Goal: Register for event/course

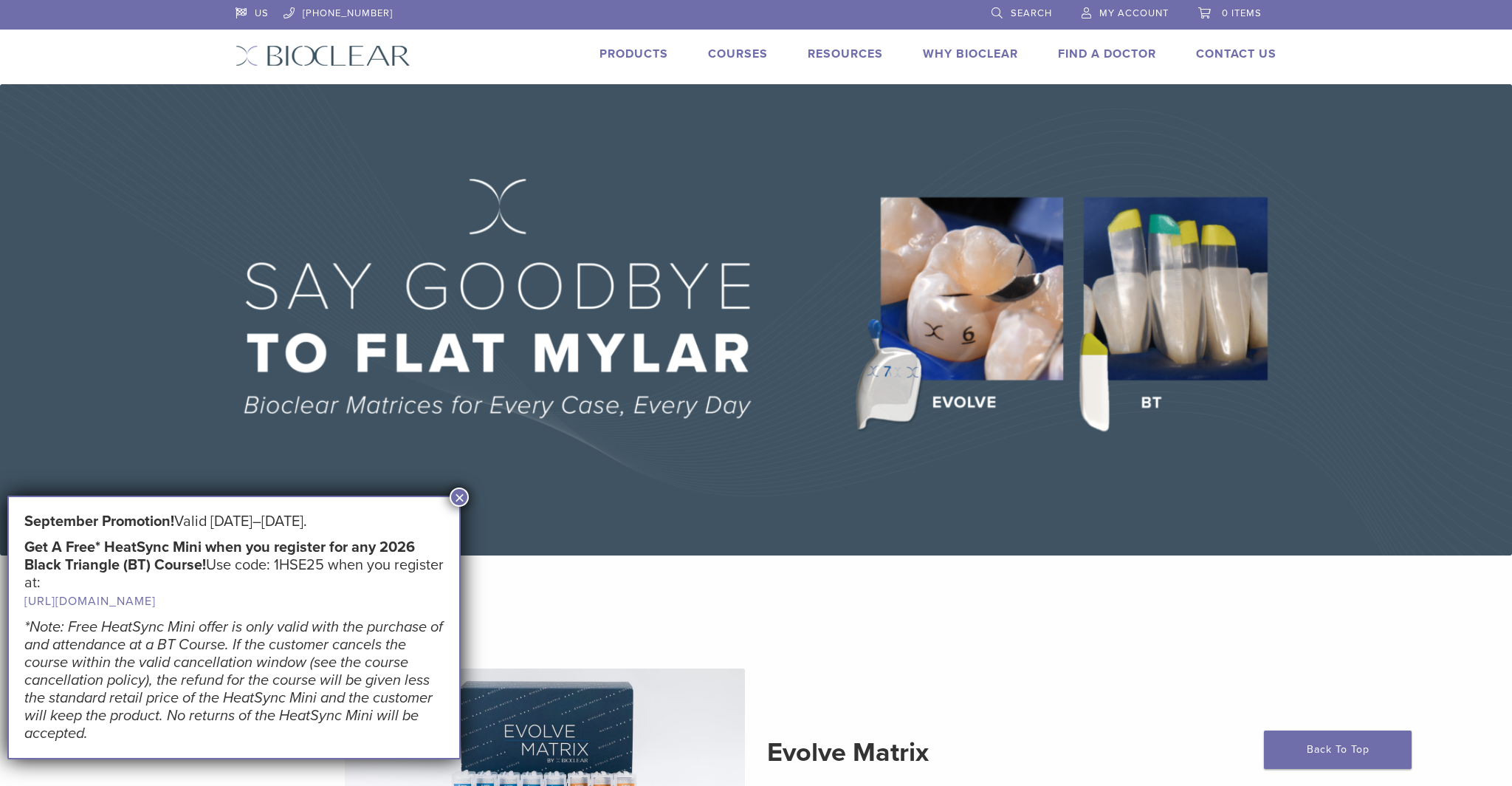
click at [1098, 50] on link "Find A Doctor" at bounding box center [1107, 54] width 98 height 15
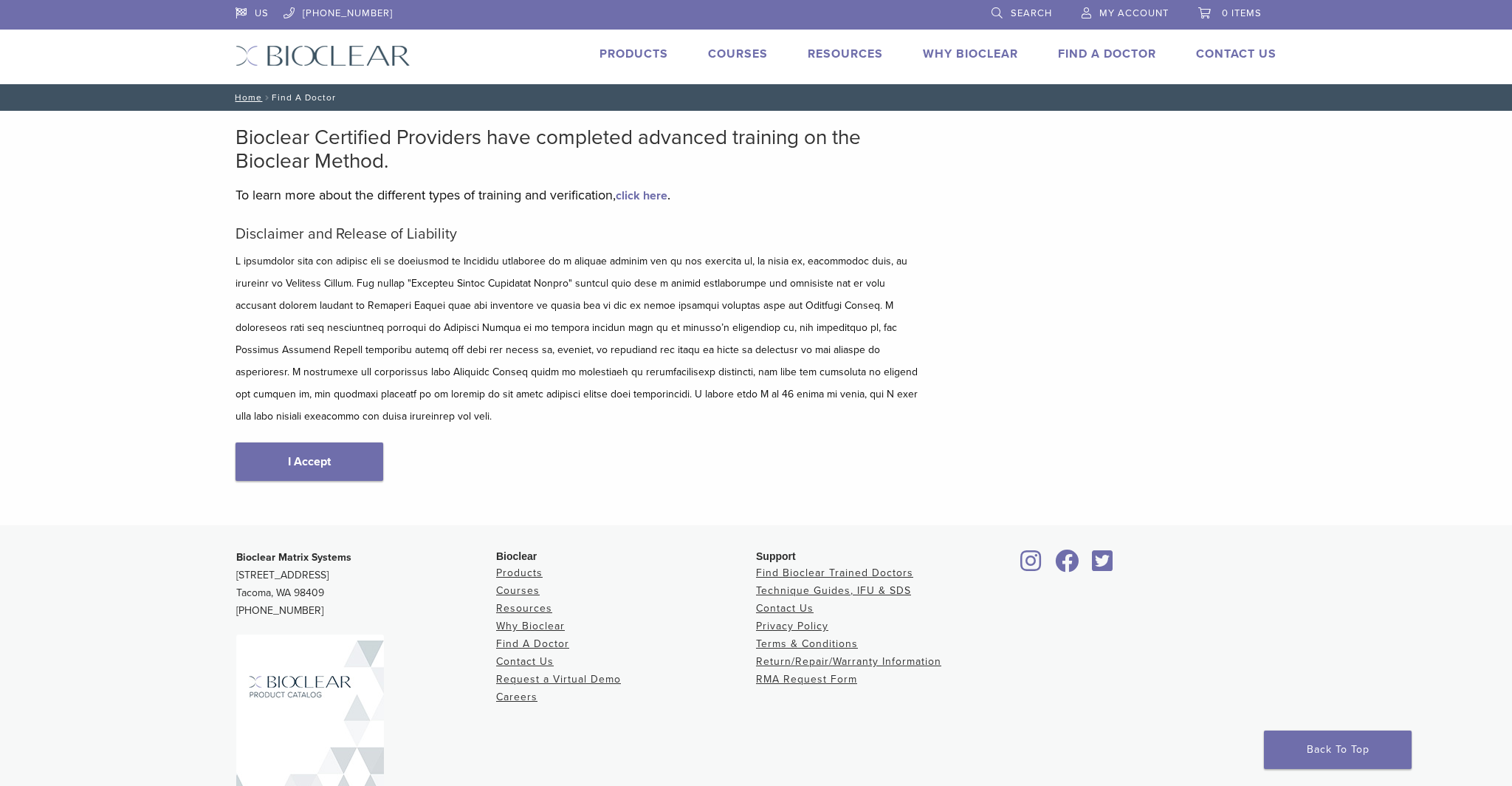
scroll to position [70, 0]
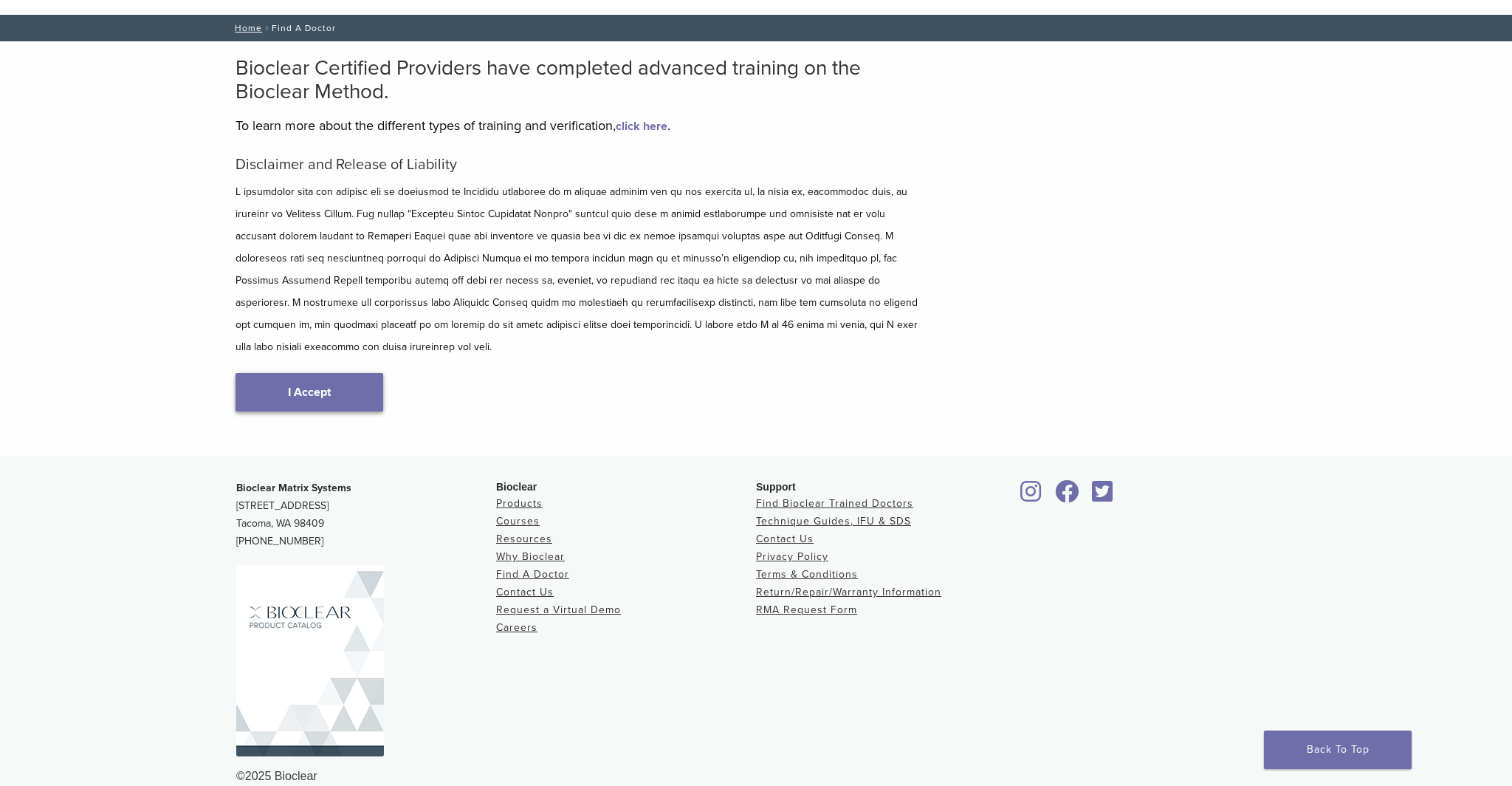
click at [317, 373] on link "I Accept" at bounding box center [309, 393] width 148 height 38
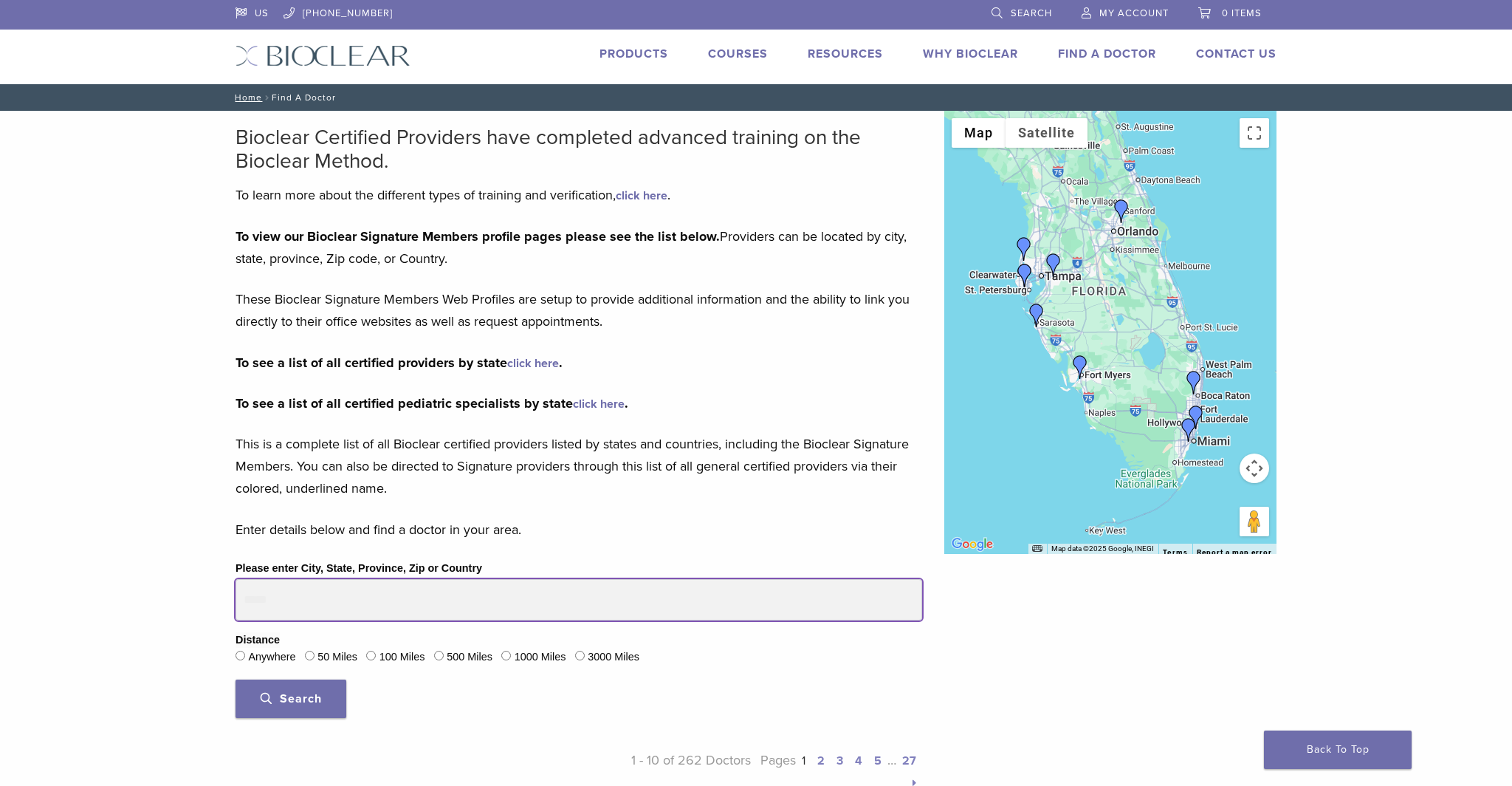
drag, startPoint x: 297, startPoint y: 600, endPoint x: 208, endPoint y: 602, distance: 89.0
type input "*****"
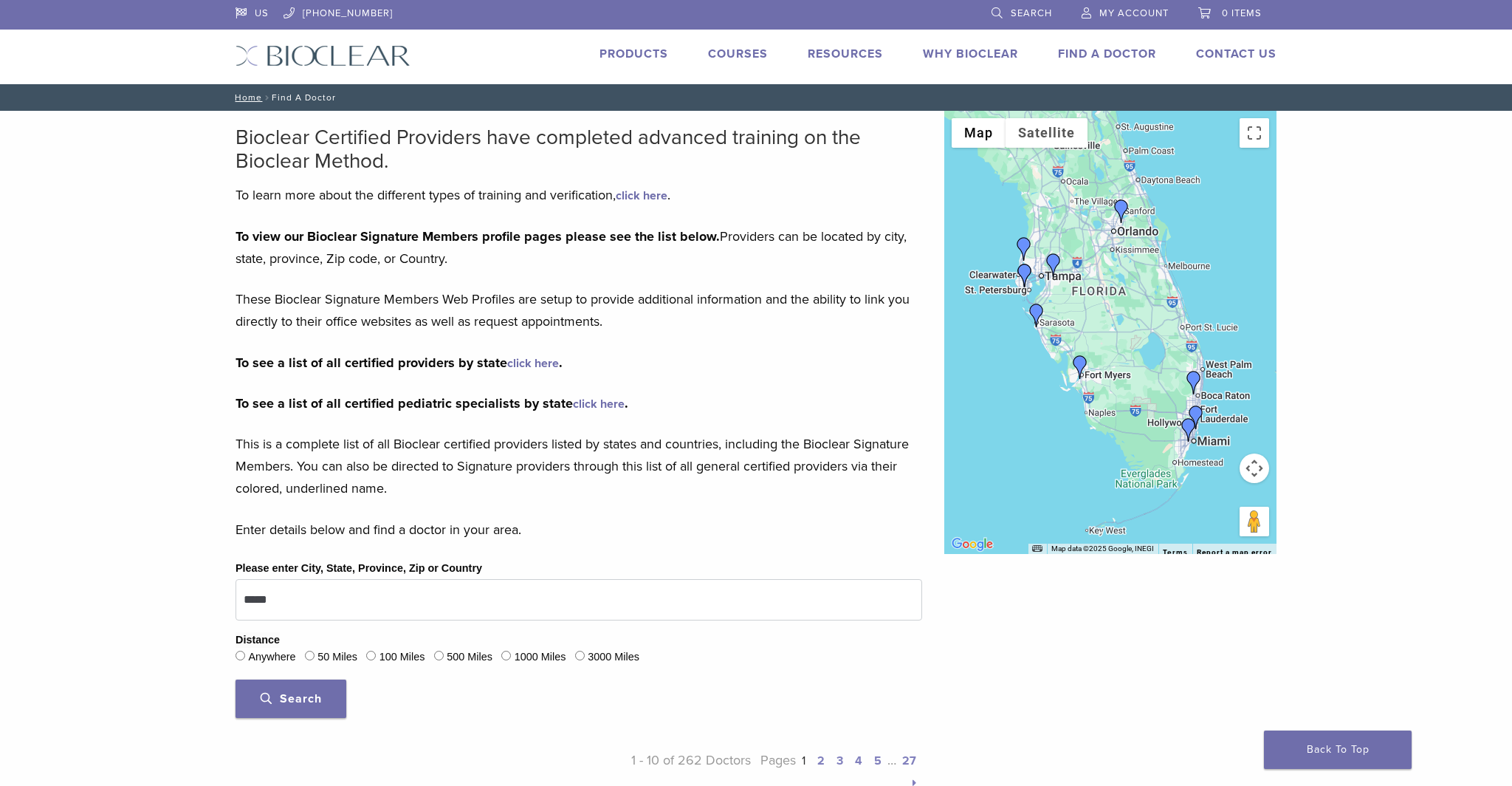
click at [300, 701] on span "Search" at bounding box center [291, 699] width 61 height 15
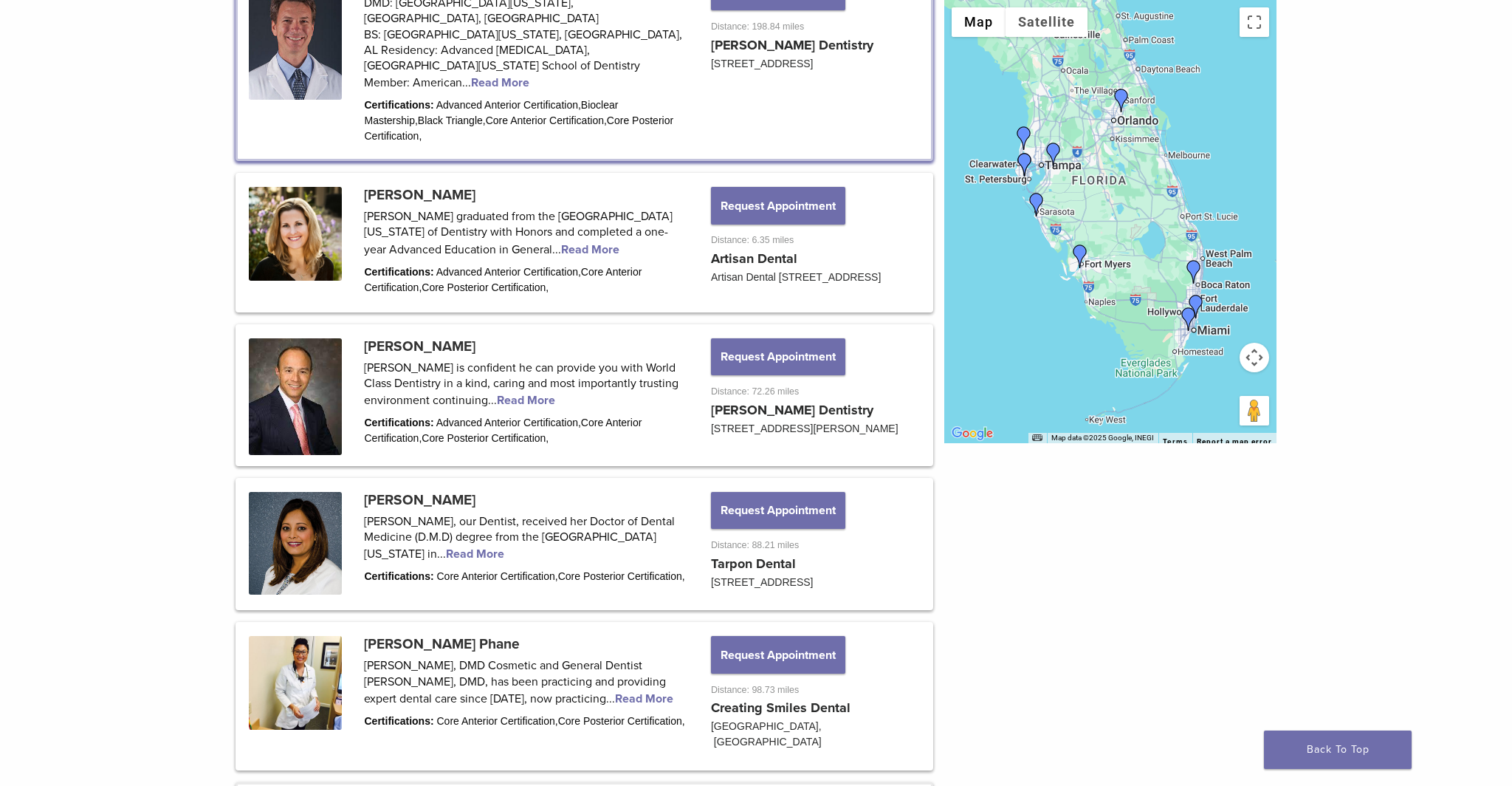
scroll to position [855, 0]
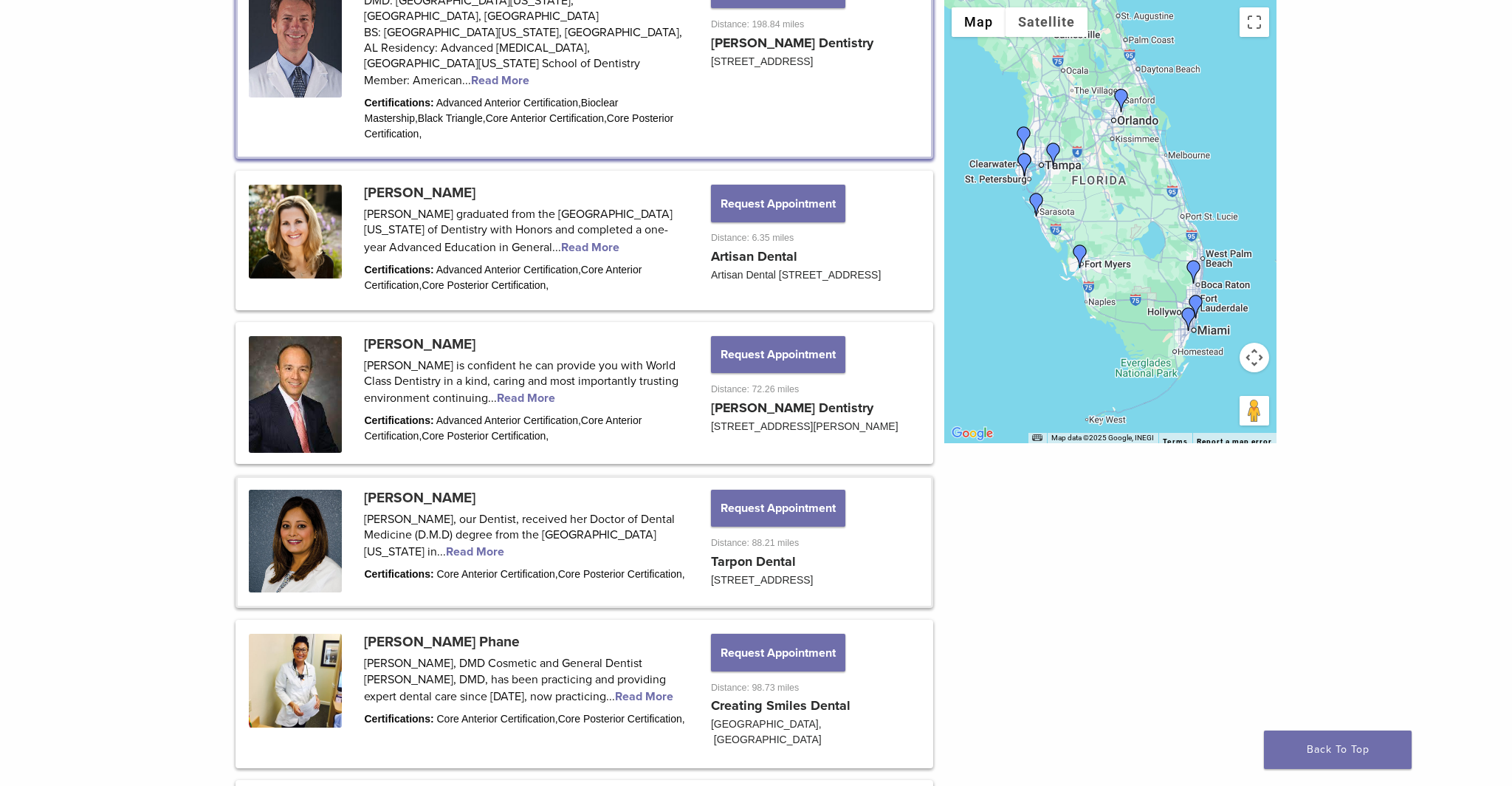
click at [530, 515] on link at bounding box center [584, 542] width 694 height 129
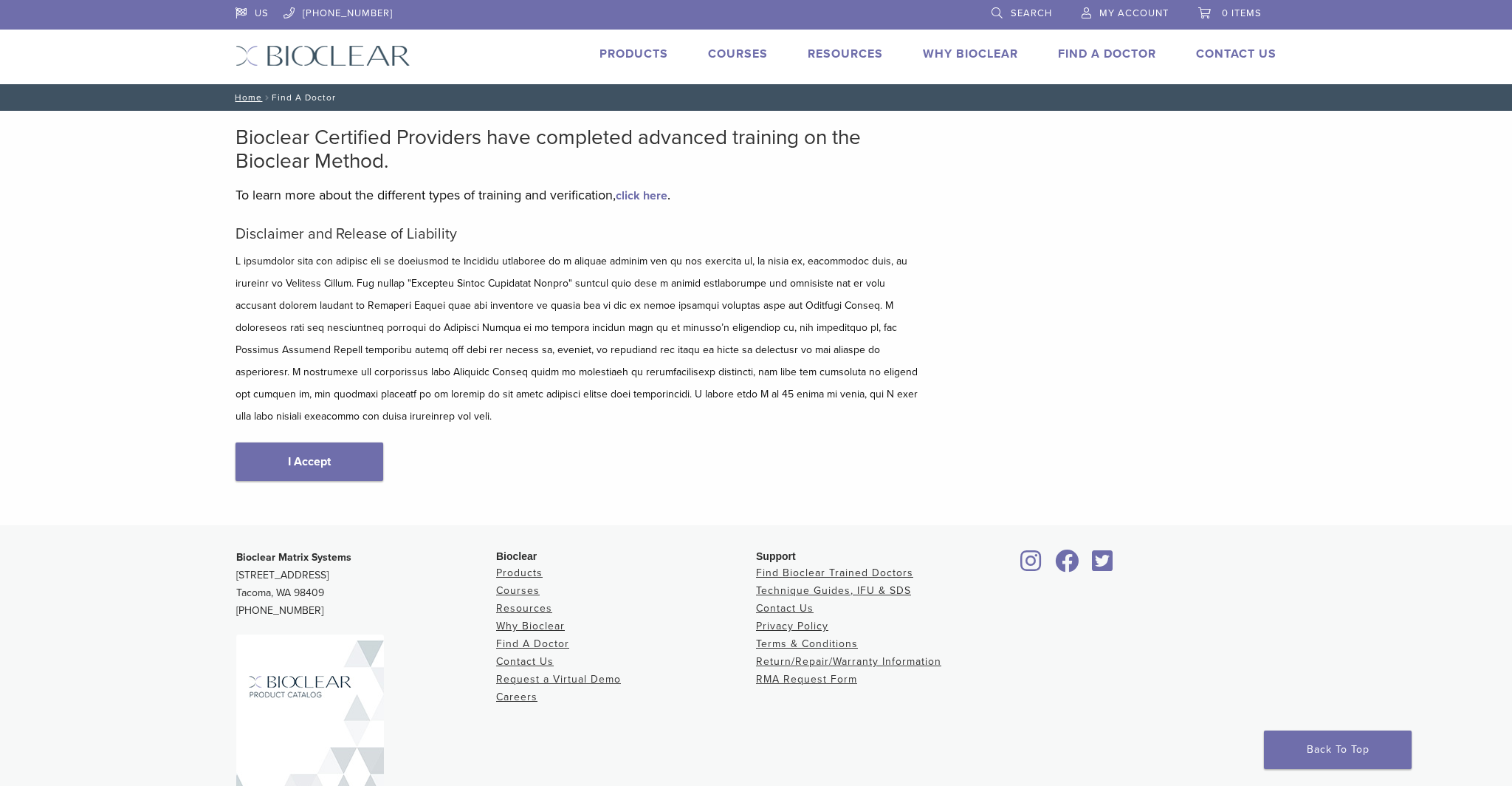
scroll to position [70, 0]
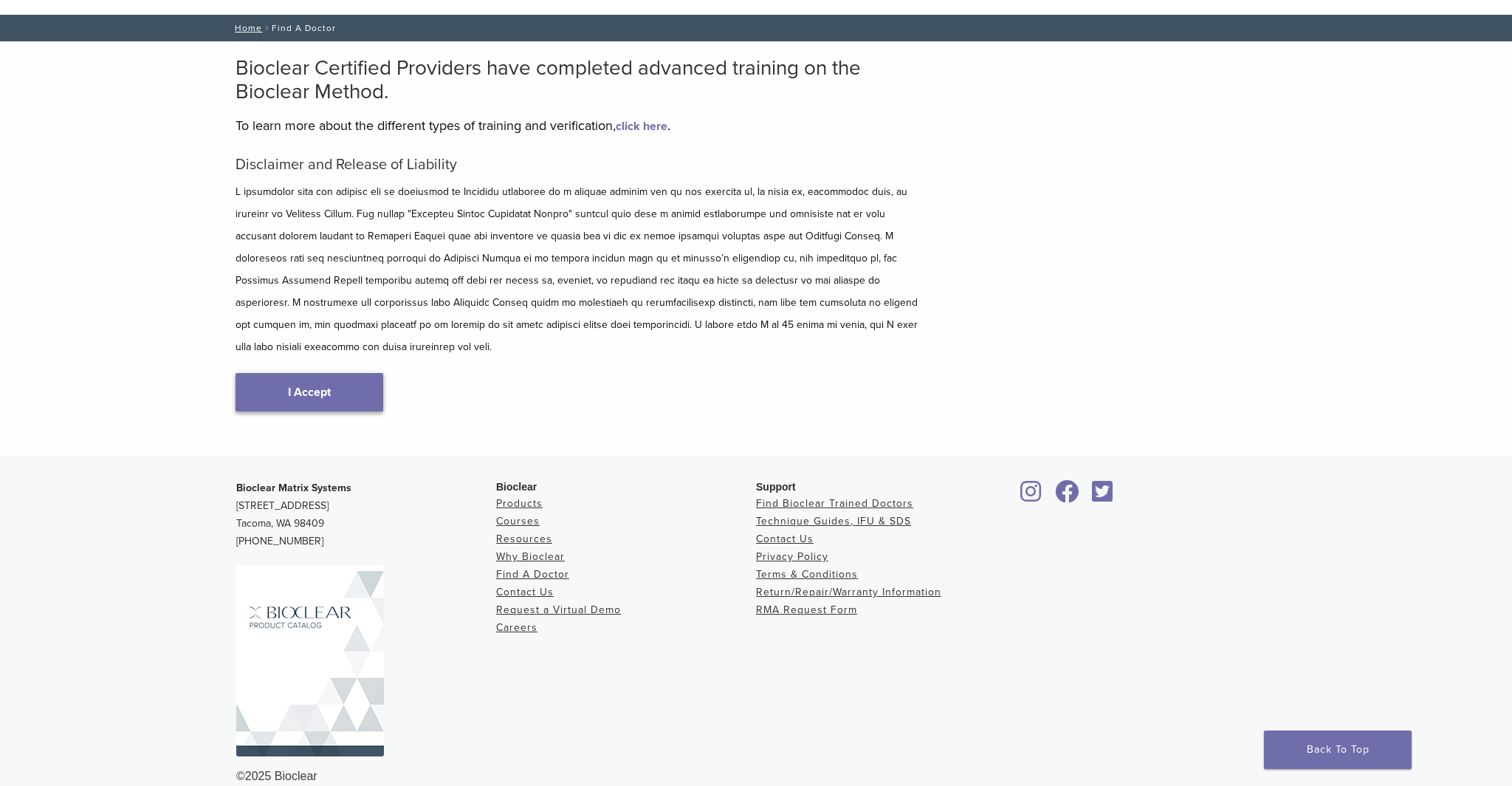
click at [339, 373] on link "I Accept" at bounding box center [309, 393] width 148 height 38
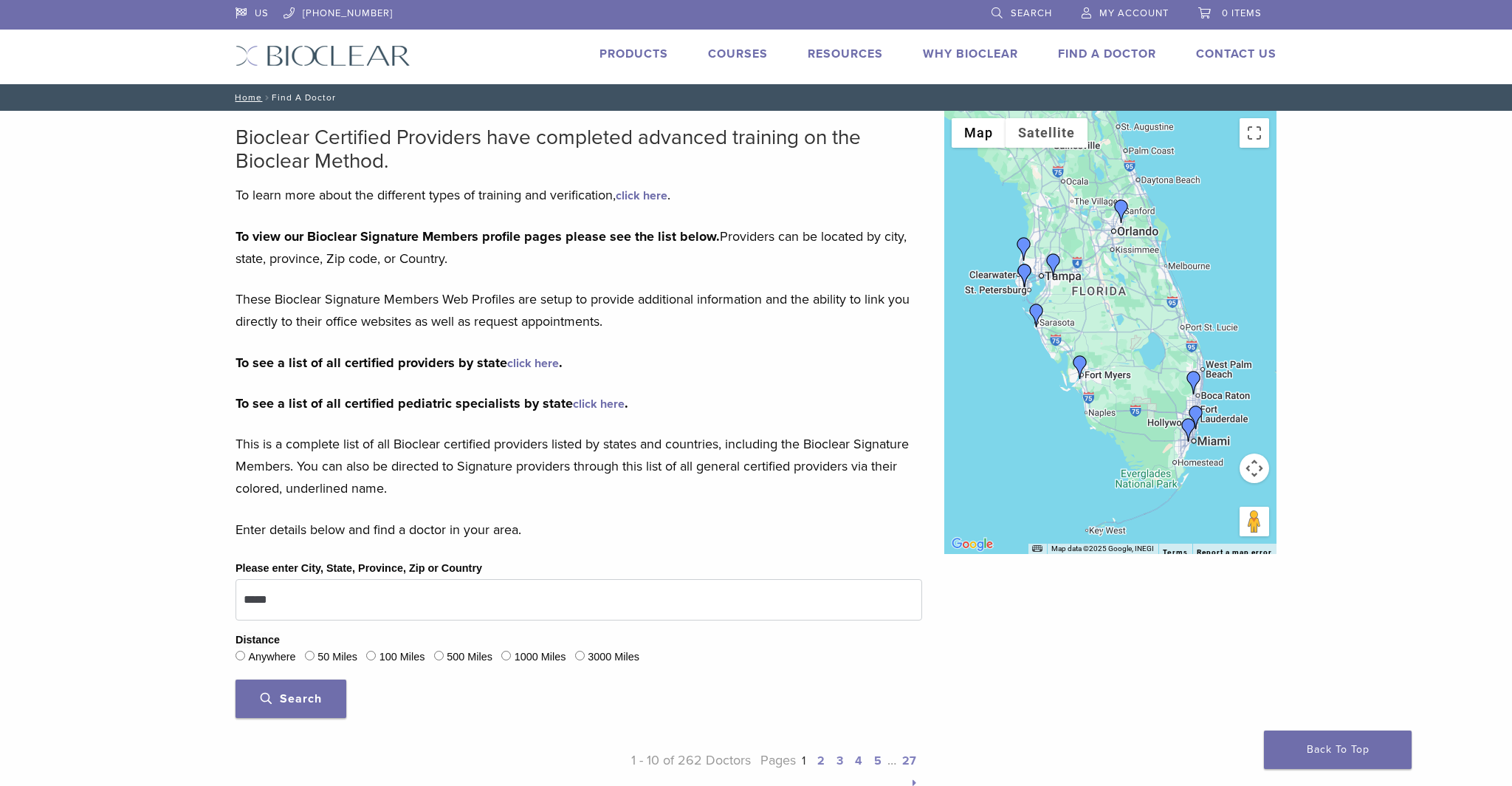
click at [292, 709] on button "Search" at bounding box center [290, 699] width 111 height 38
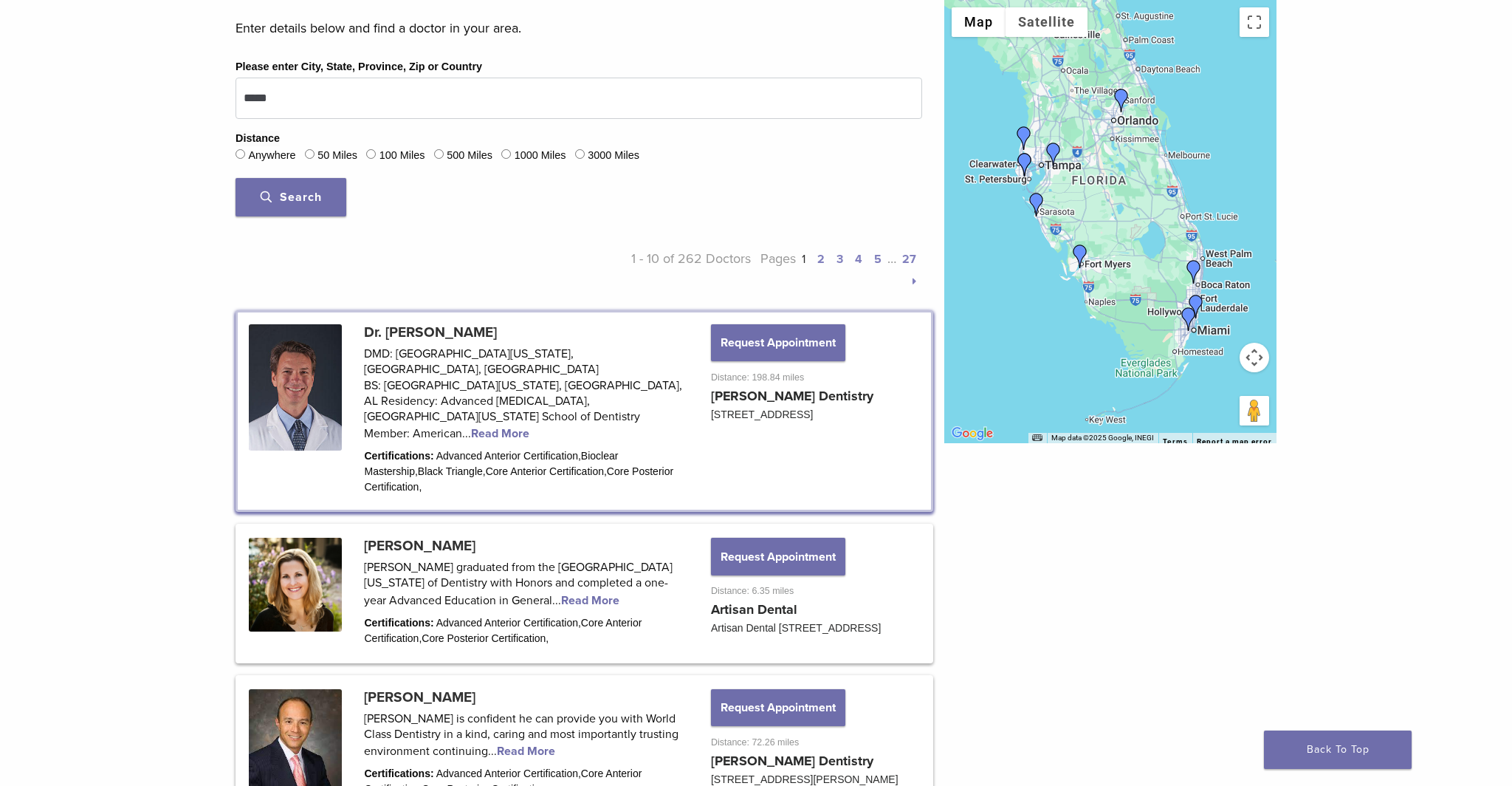
scroll to position [514, 0]
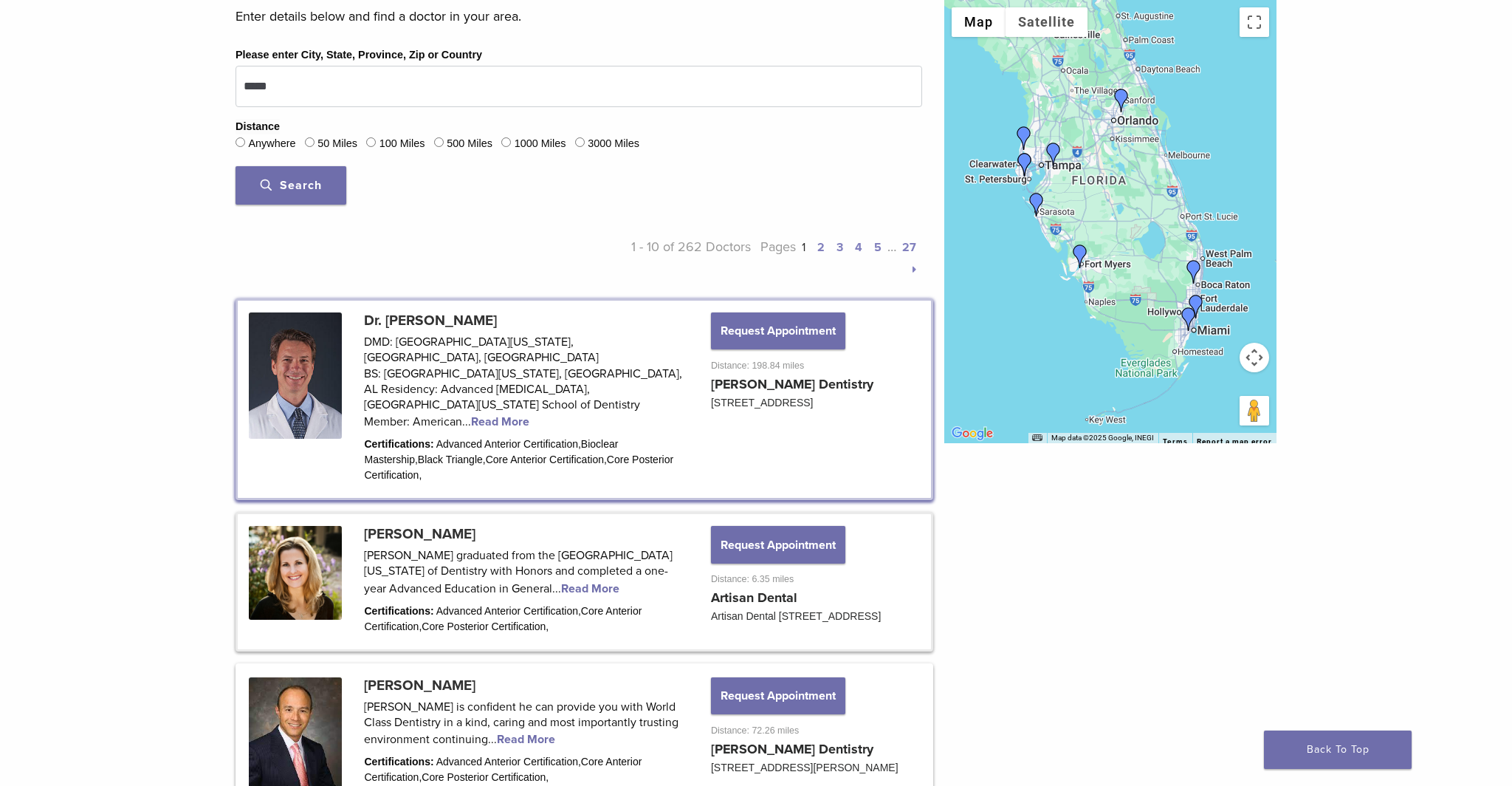
click at [582, 541] on link at bounding box center [584, 581] width 694 height 134
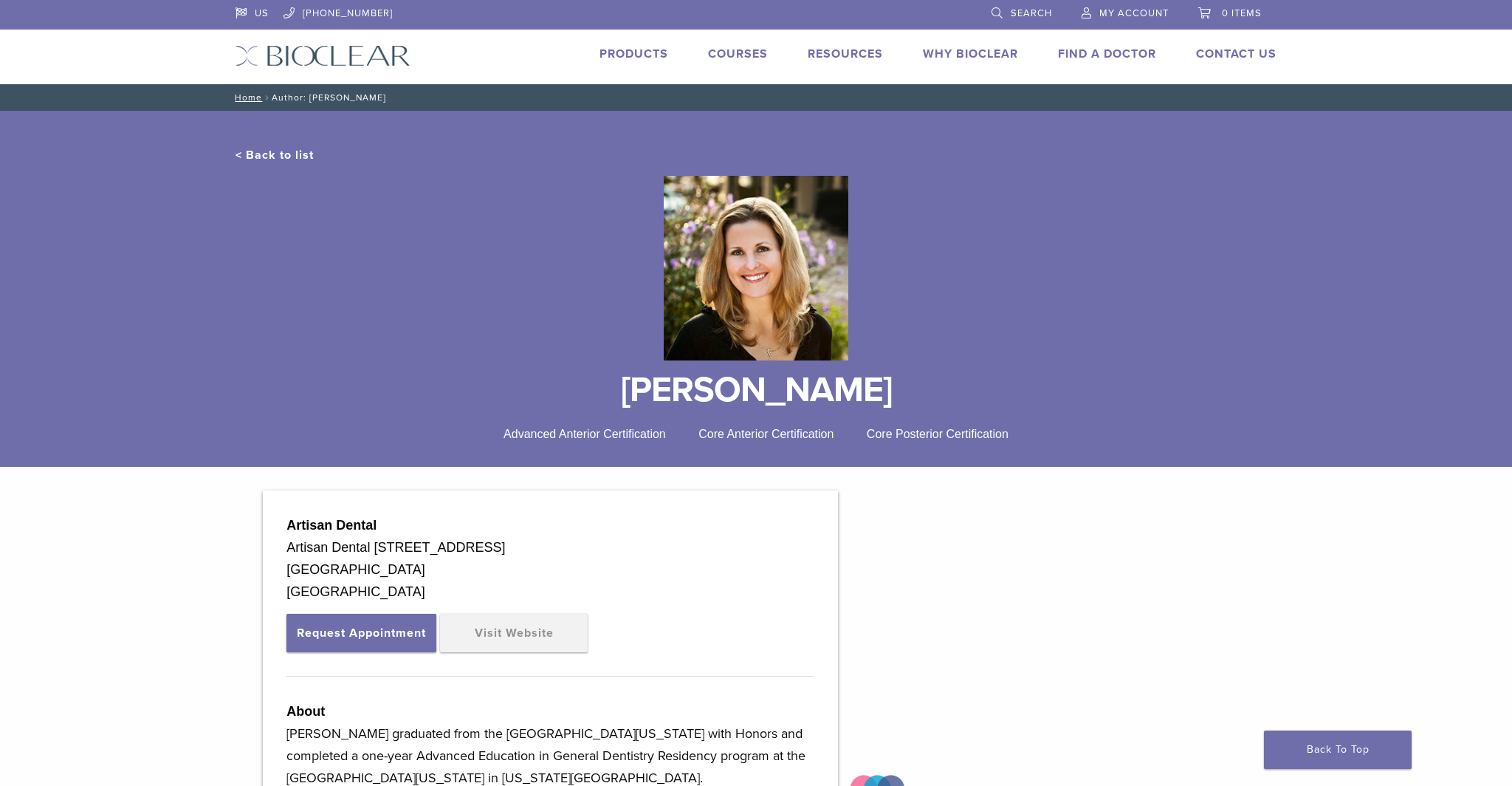
click at [279, 155] on link "< Back to list" at bounding box center [274, 155] width 78 height 15
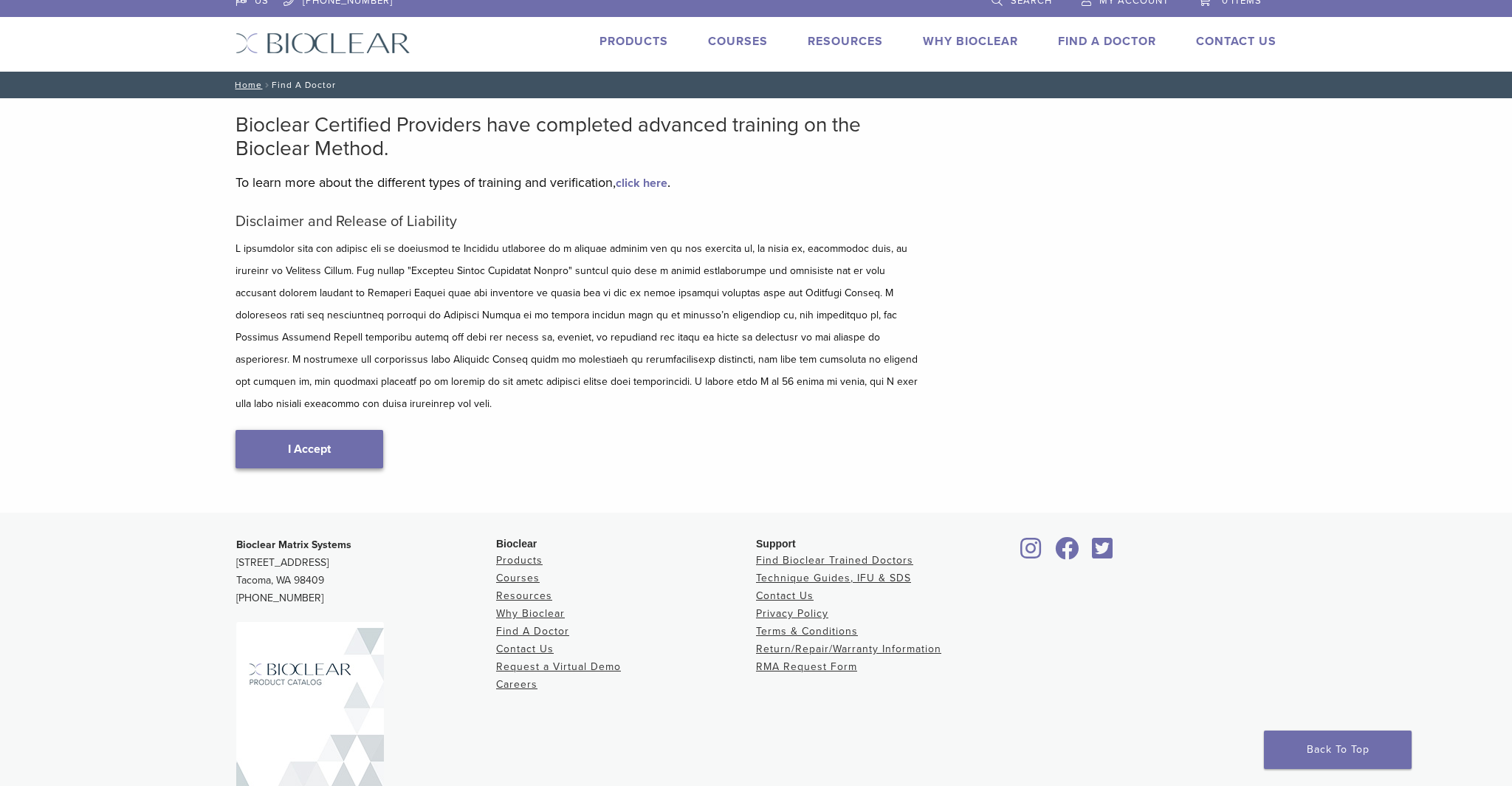
scroll to position [70, 0]
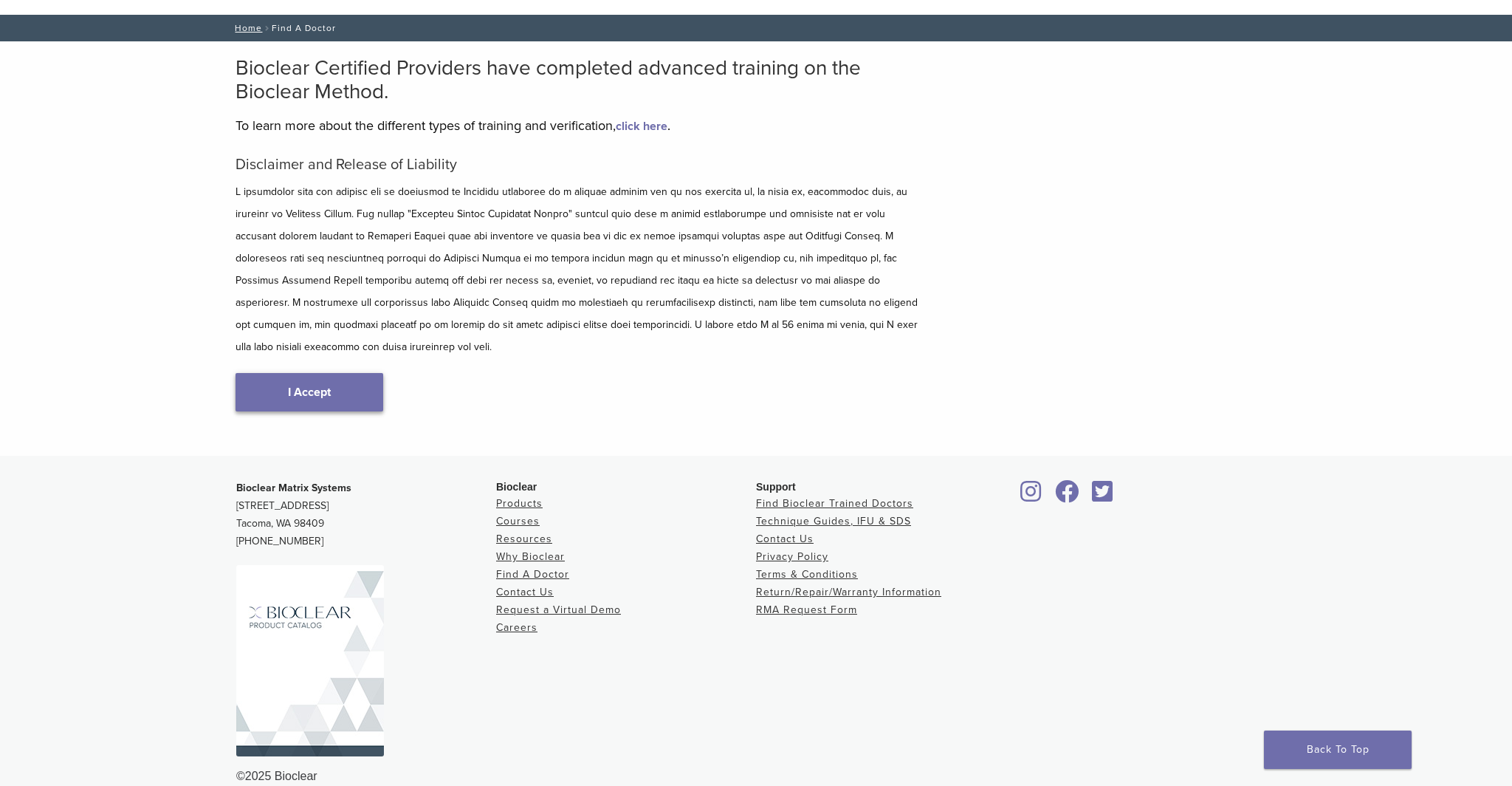
click at [330, 373] on link "I Accept" at bounding box center [309, 393] width 148 height 38
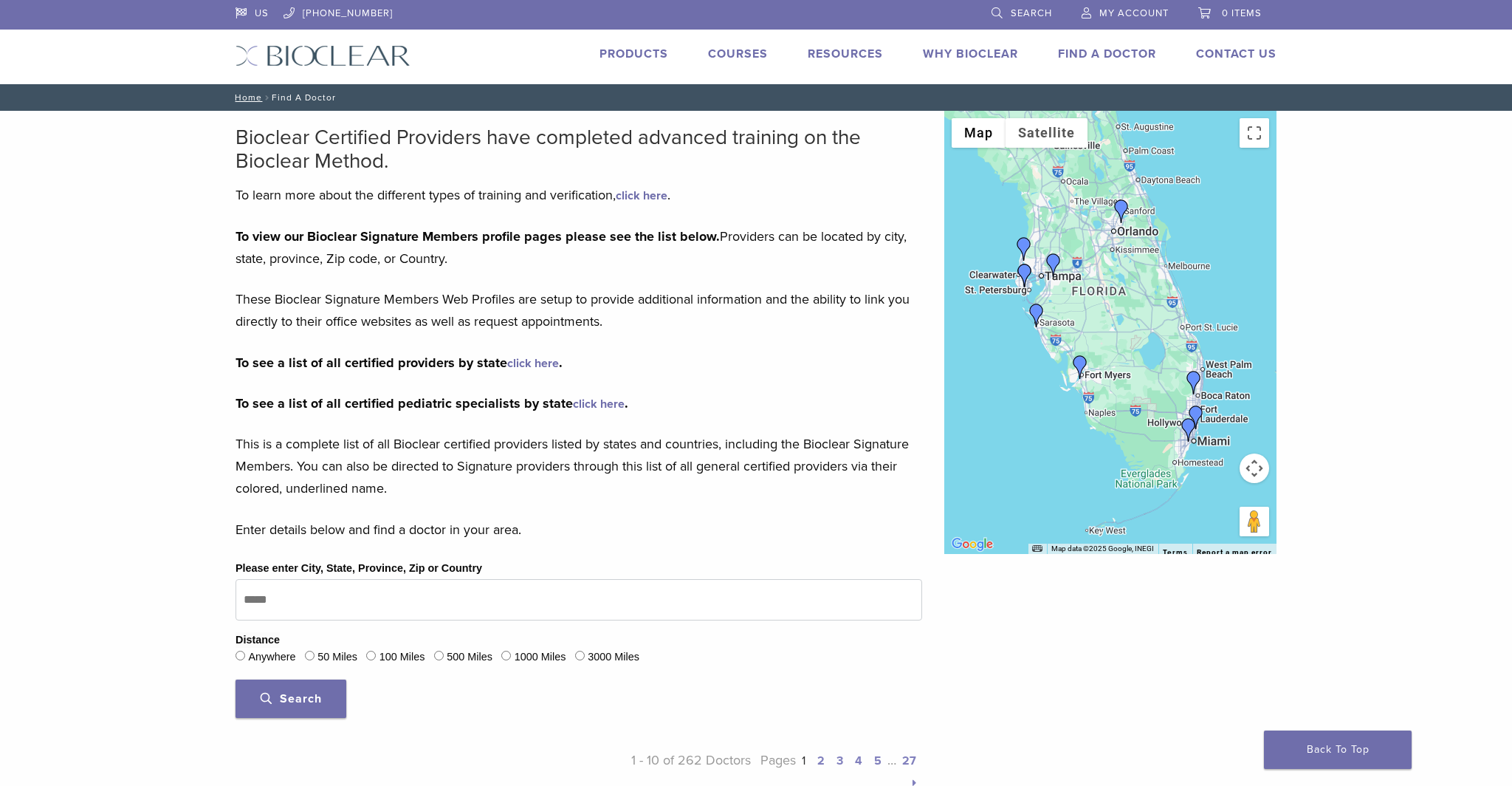
click at [741, 54] on link "Courses" at bounding box center [738, 54] width 60 height 15
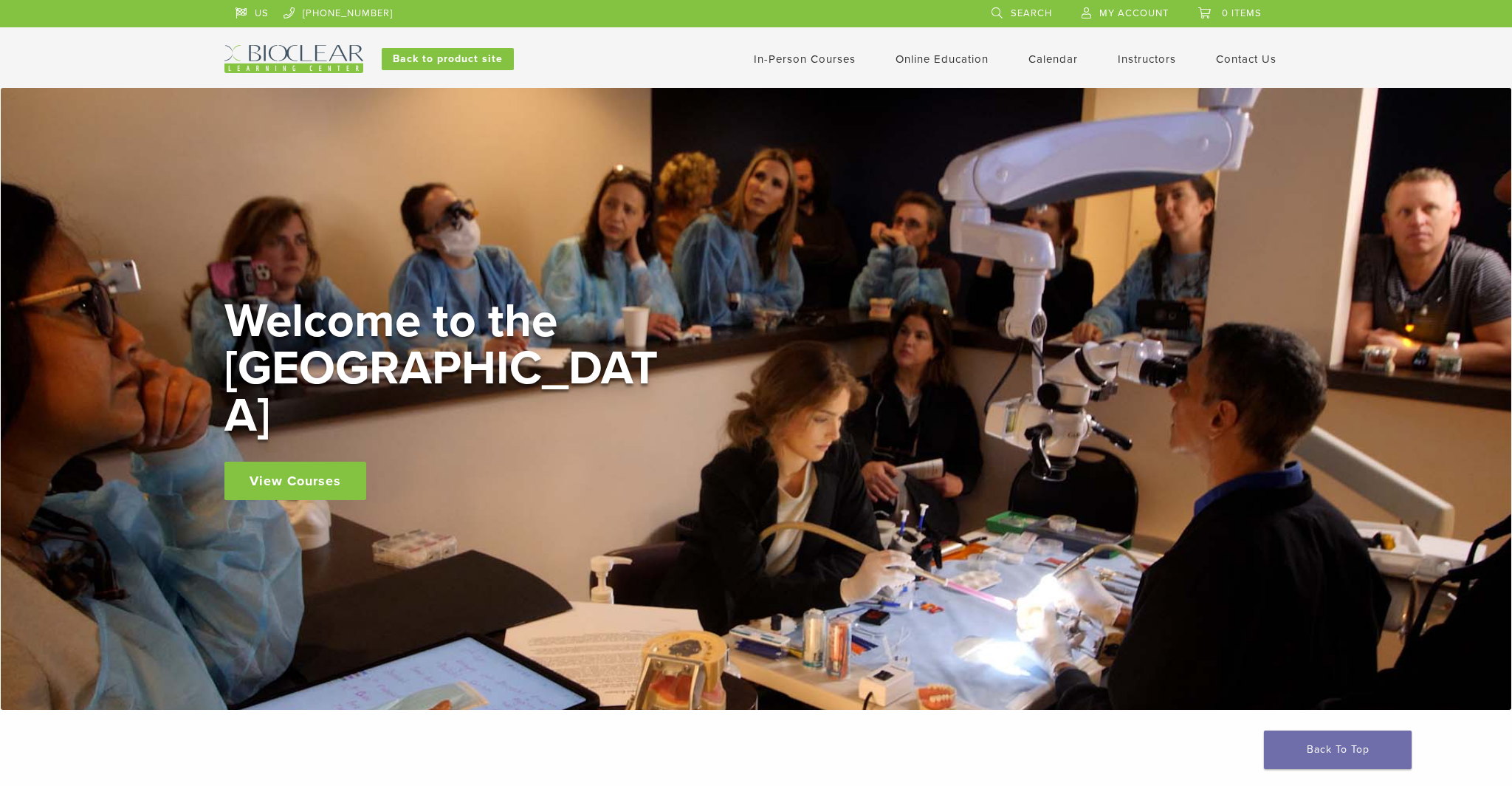
click at [307, 462] on link "View Courses" at bounding box center [295, 481] width 142 height 38
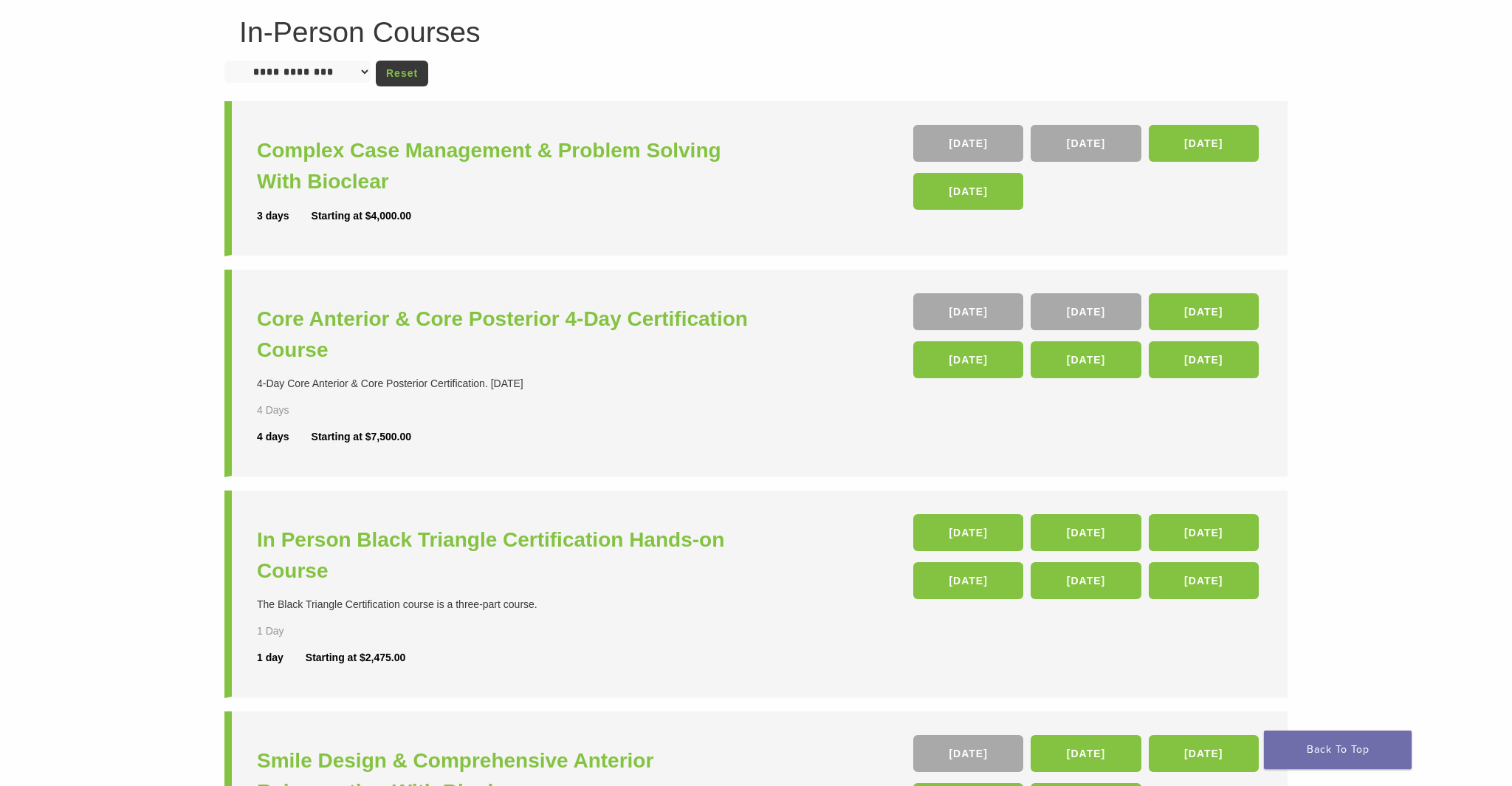
scroll to position [117, 0]
click at [338, 324] on h3 "Core Anterior & Core Posterior 4-Day Certification Course" at bounding box center [508, 335] width 503 height 62
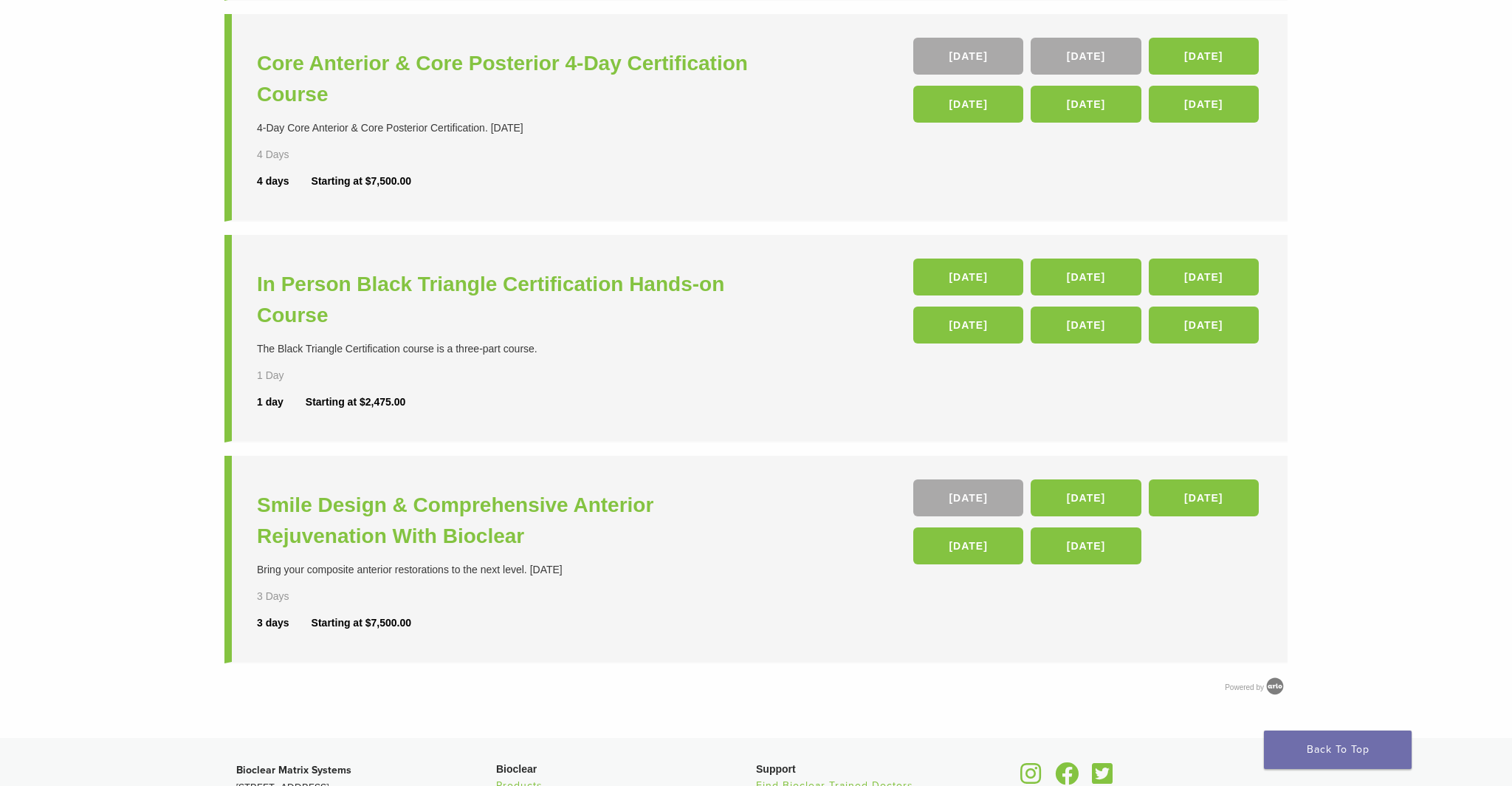
scroll to position [459, 0]
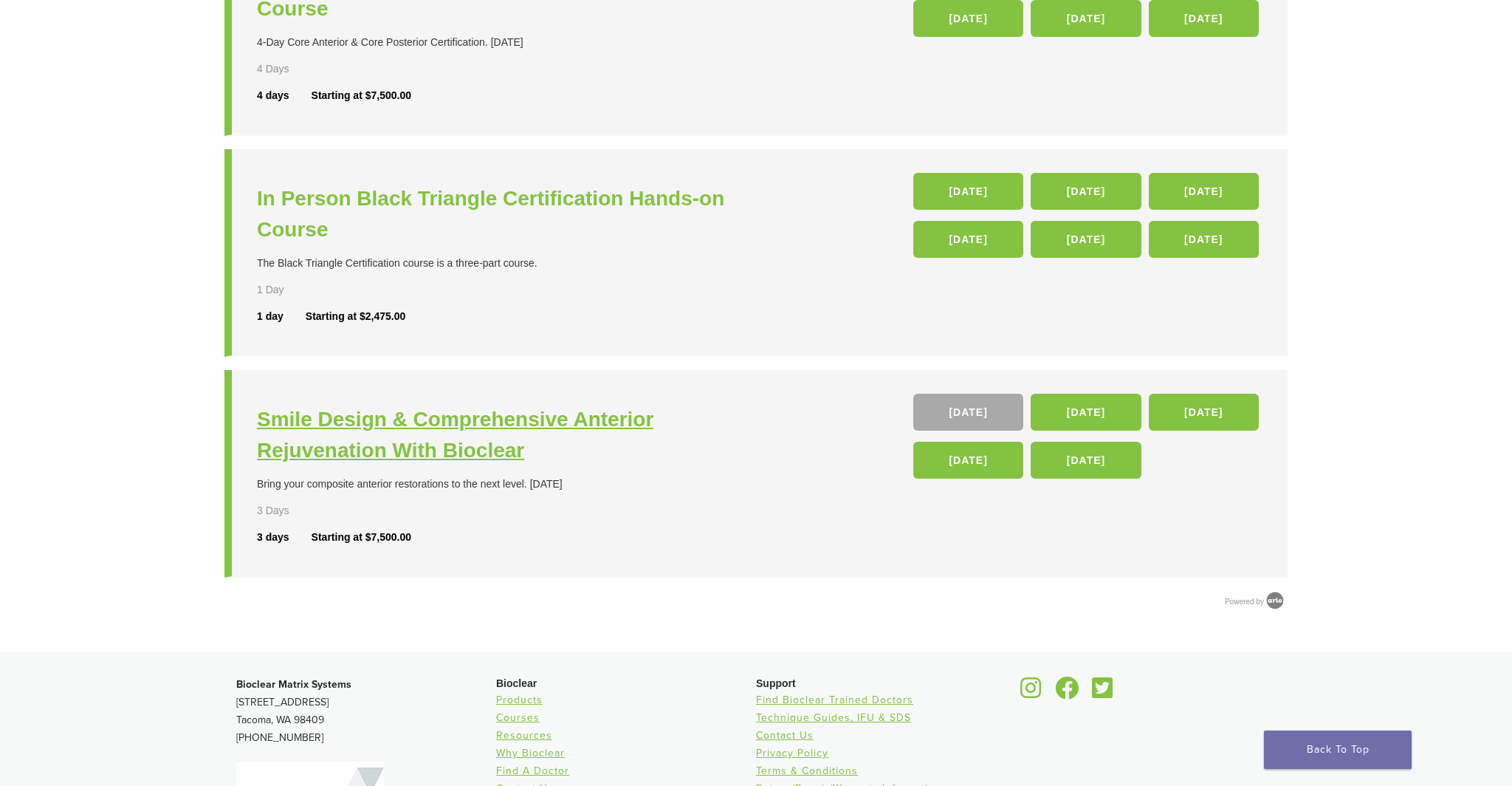
click at [416, 443] on h3 "Smile Design & Comprehensive Anterior Rejuvenation With Bioclear" at bounding box center [508, 435] width 503 height 62
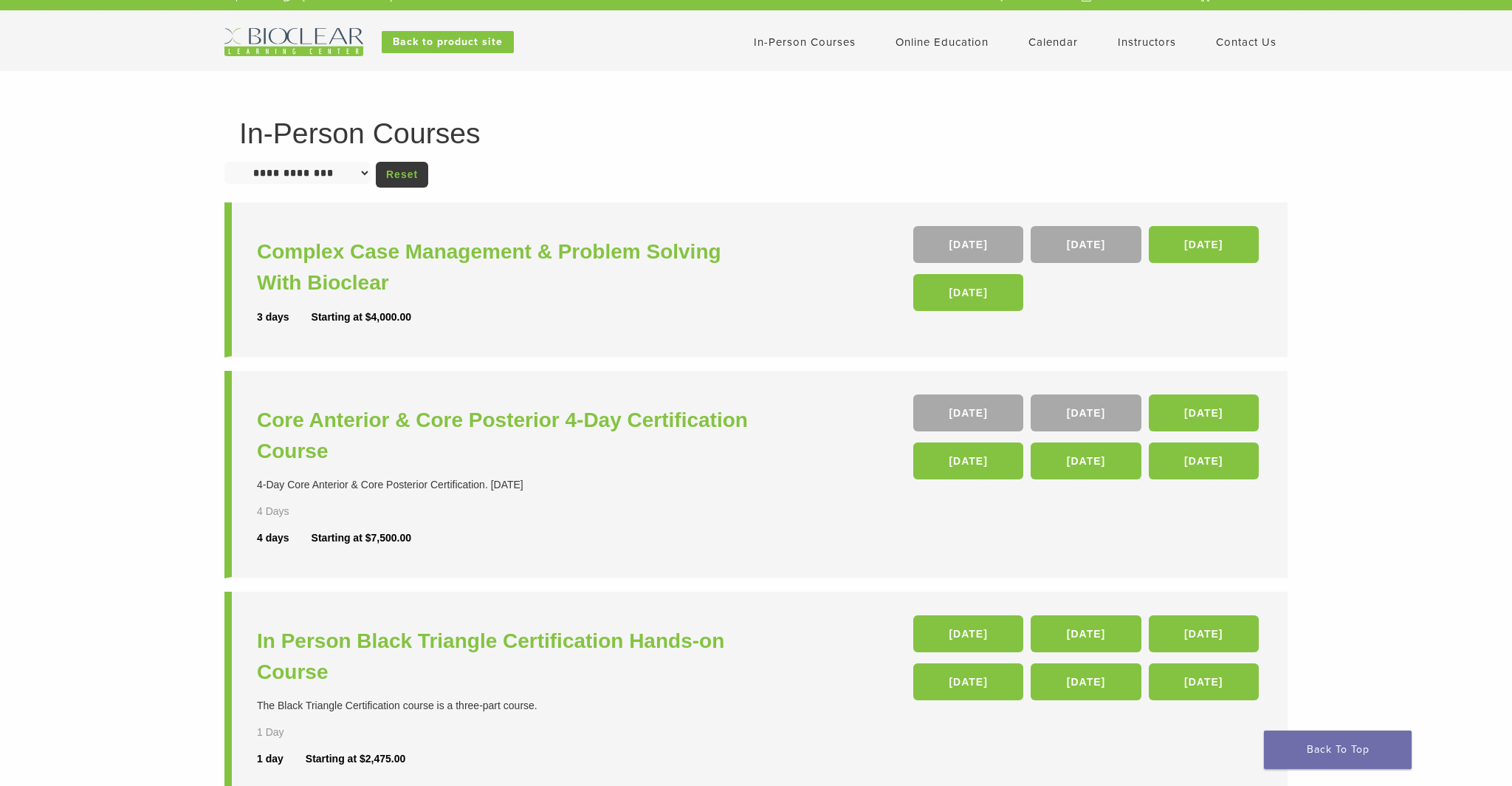
scroll to position [30, 0]
